Goal: Task Accomplishment & Management: Use online tool/utility

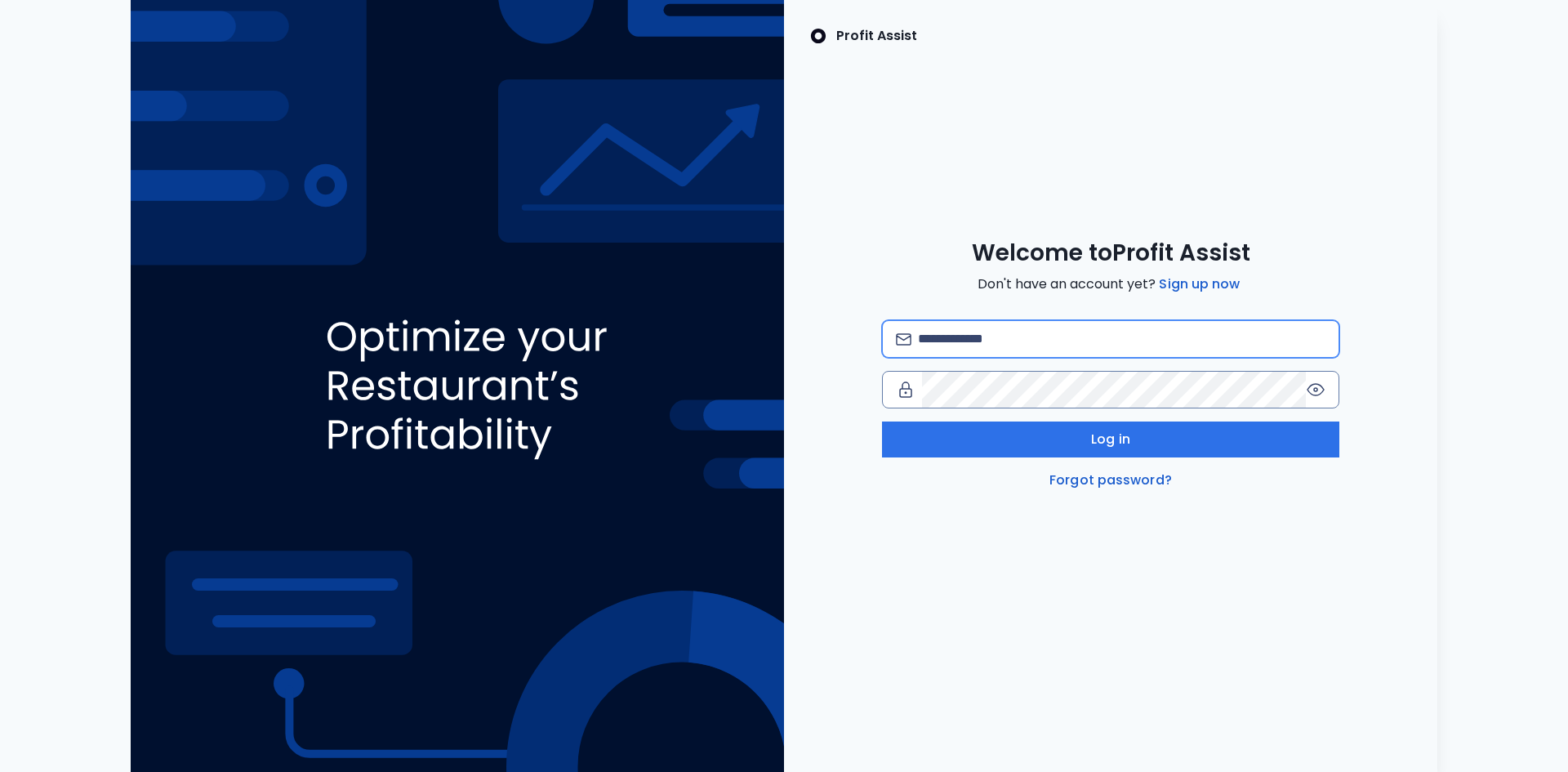
click at [932, 338] on input "email" at bounding box center [1122, 339] width 408 height 36
type input "**********"
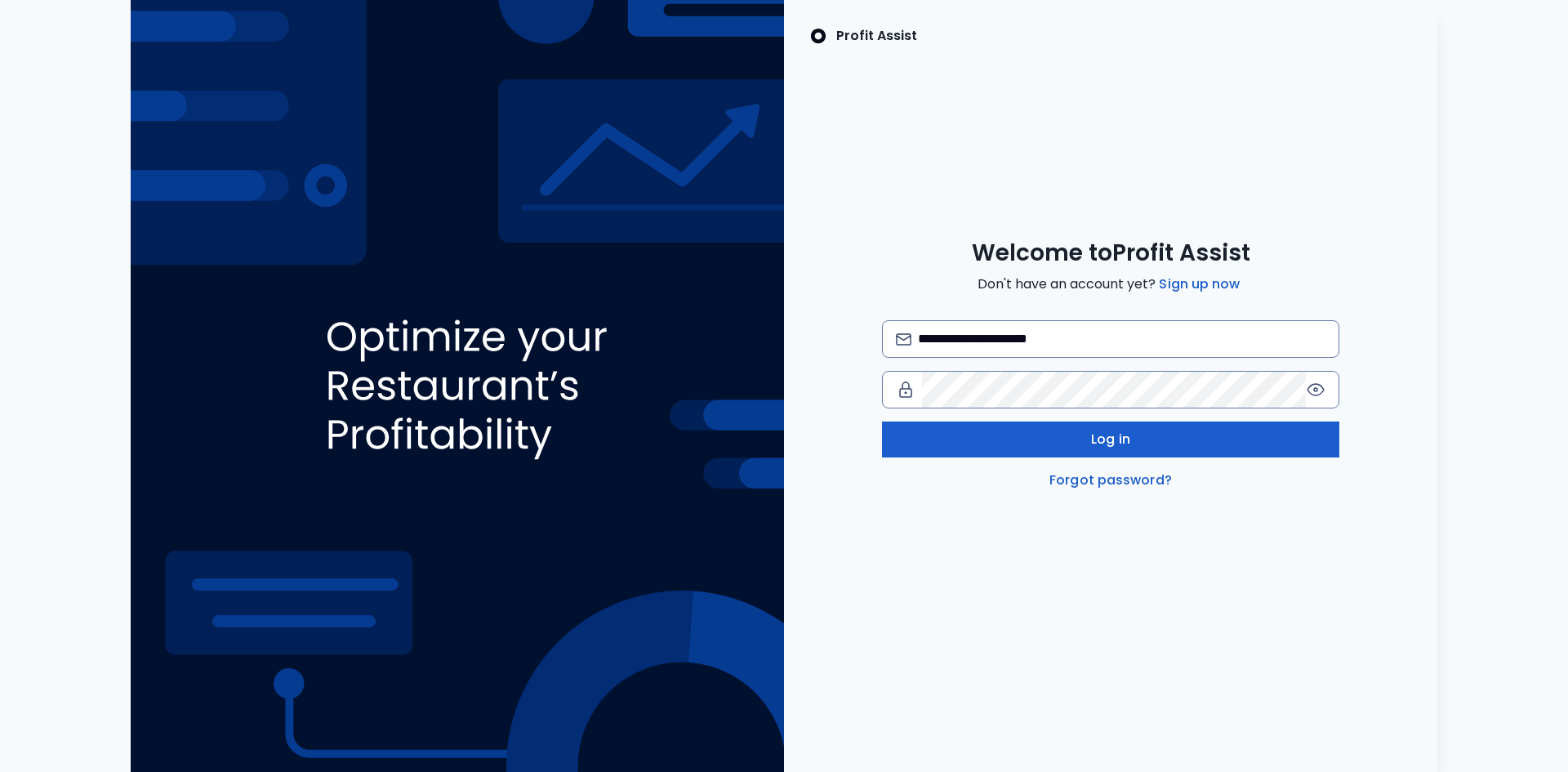
click at [980, 427] on button "Log in" at bounding box center [1110, 439] width 457 height 36
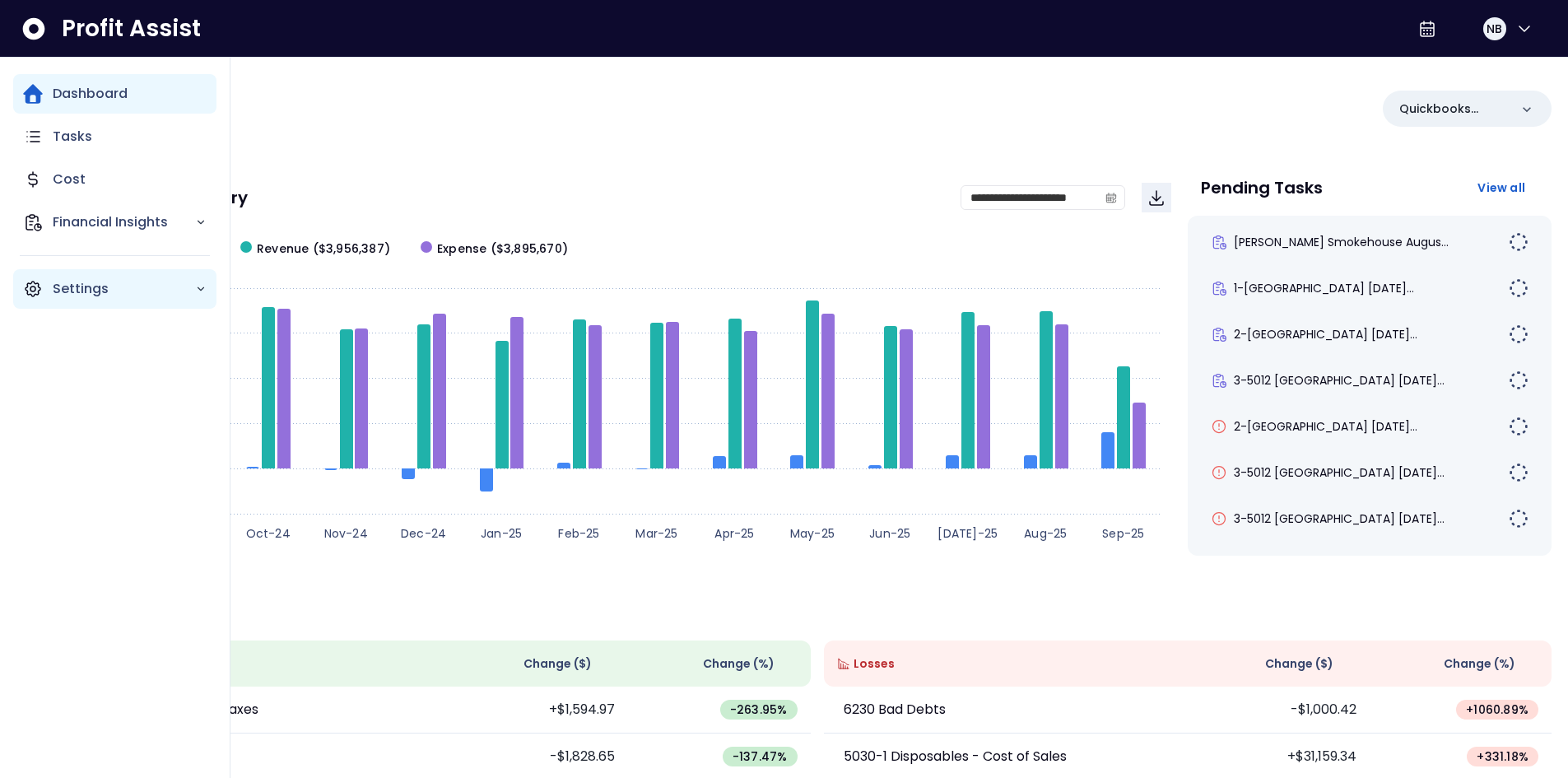
click at [134, 284] on p "Settings" at bounding box center [124, 289] width 143 height 20
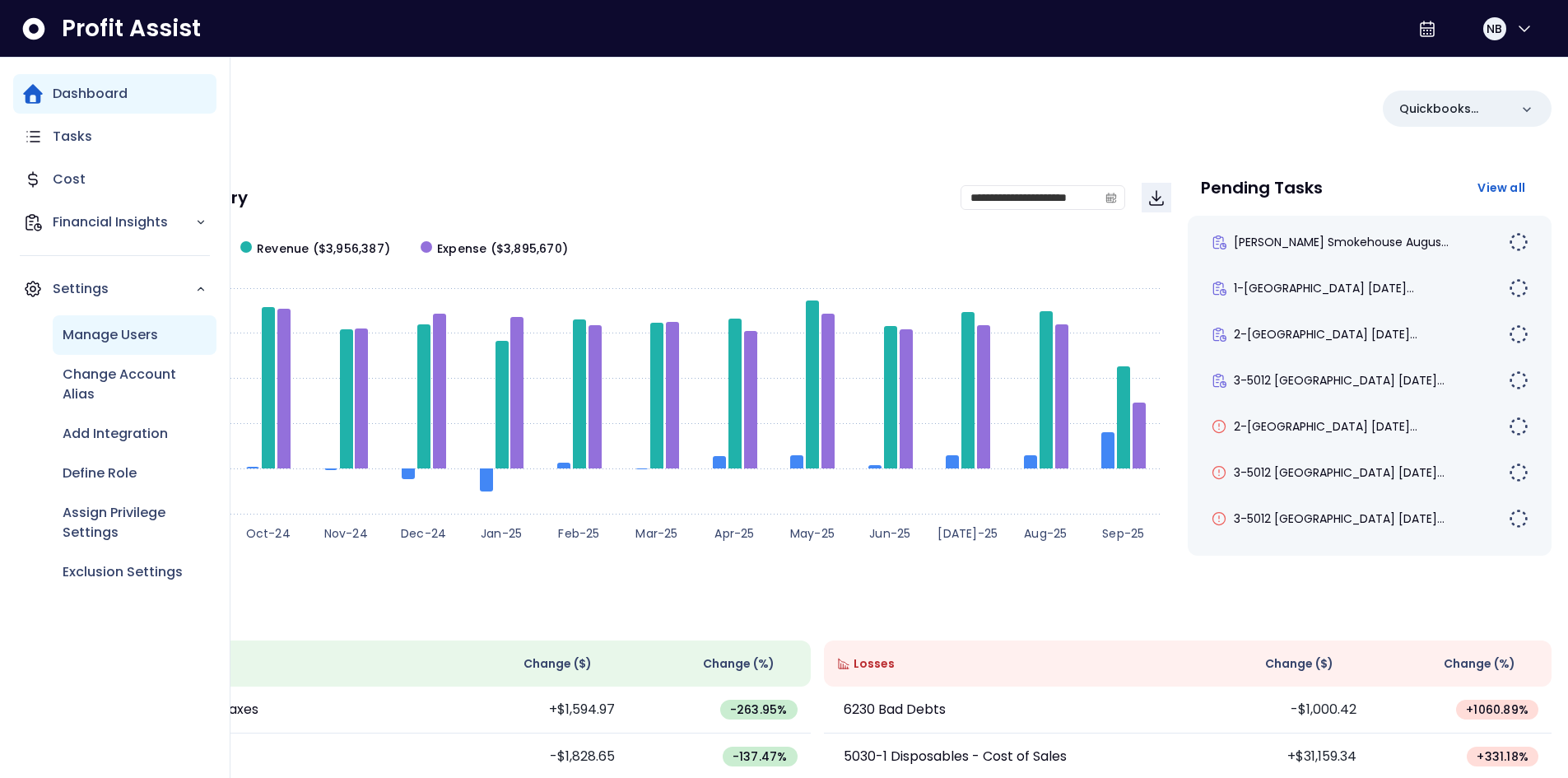
click at [135, 329] on p "Manage Users" at bounding box center [110, 335] width 95 height 20
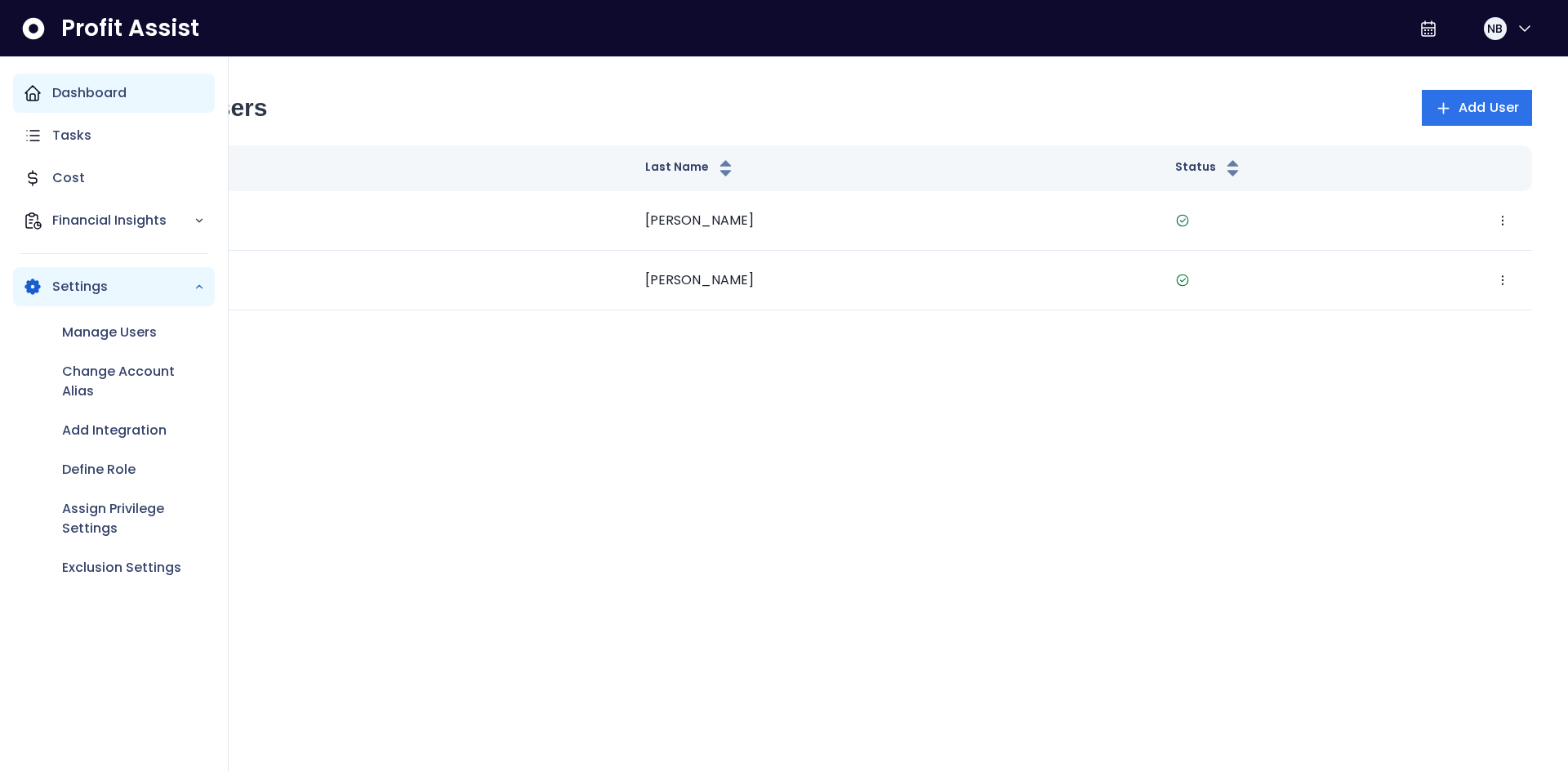
click at [56, 101] on p "Dashboard" at bounding box center [89, 93] width 74 height 20
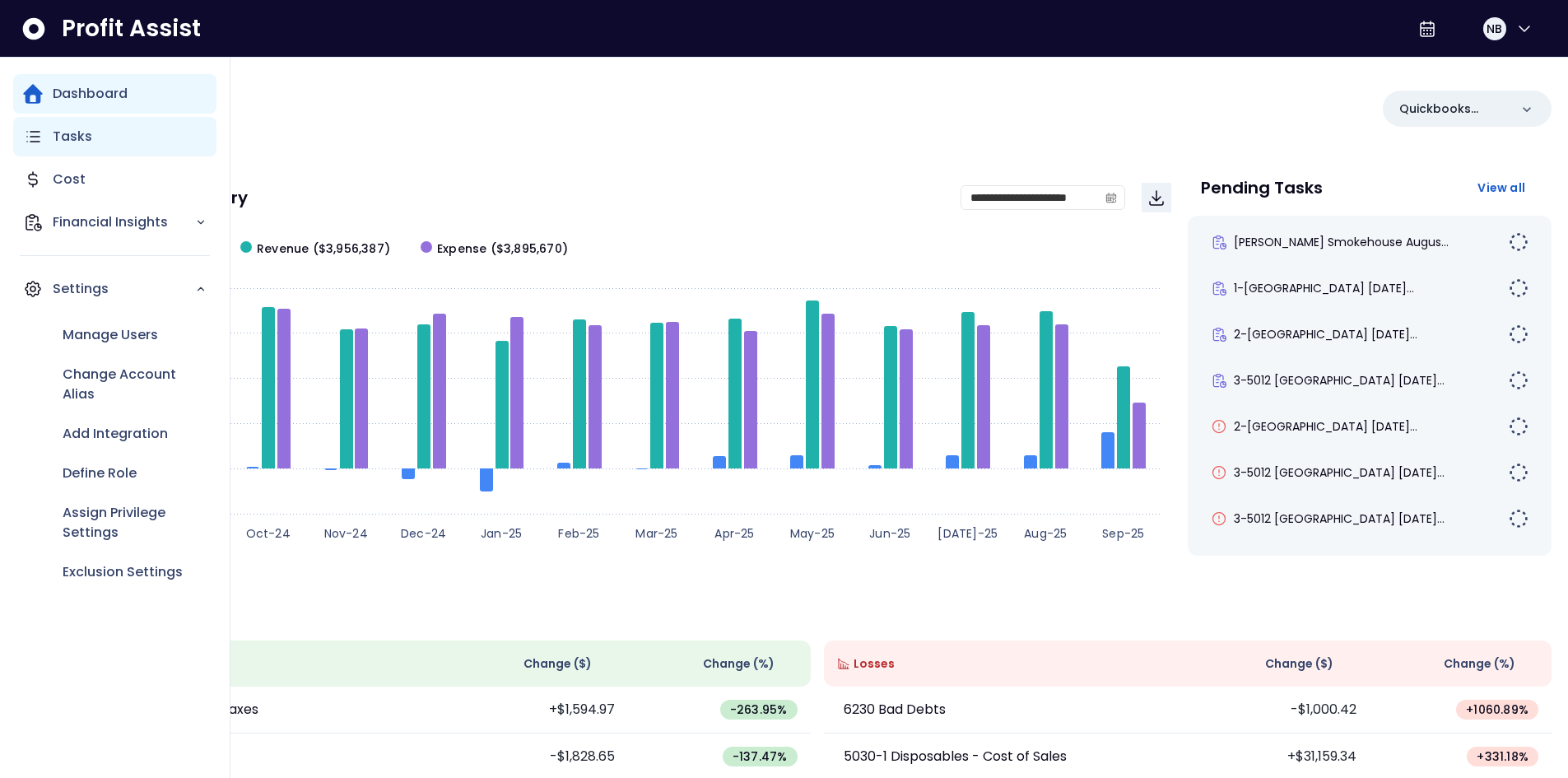
click at [48, 138] on div "Tasks" at bounding box center [114, 136] width 203 height 39
